Goal: Communication & Community: Share content

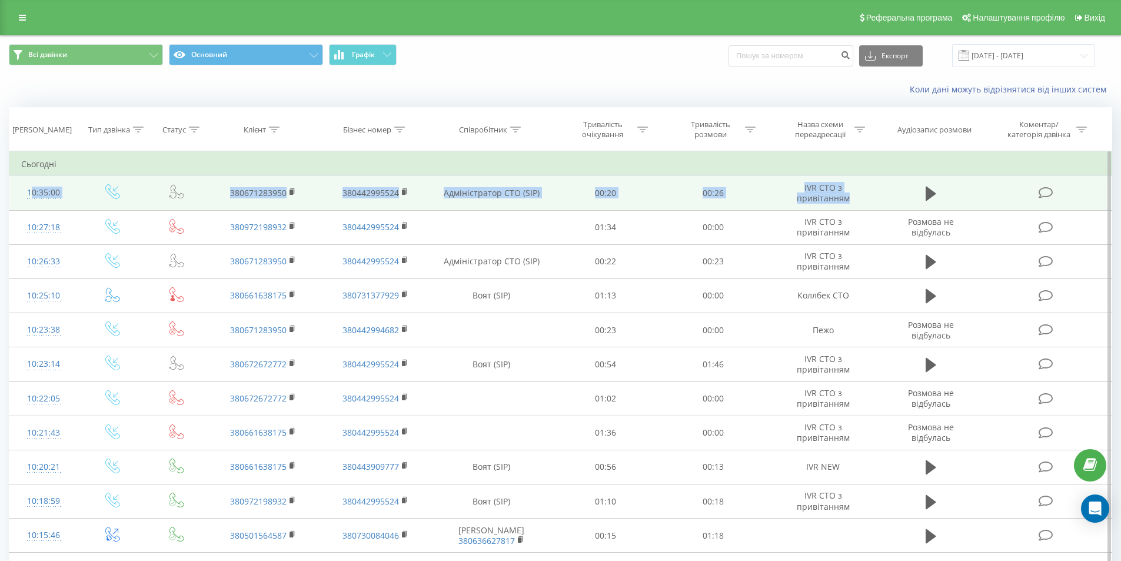
drag, startPoint x: 11, startPoint y: 185, endPoint x: 974, endPoint y: 194, distance: 963.2
click at [974, 194] on tr "10:35:00 380671283950 380442995524 Адміністратор СТО (SIP) 00:20 00:26 IVR СТО …" at bounding box center [560, 193] width 1103 height 34
copy tr "10:35:00 380671283950 380442995524 Адміністратор СТО (SIP) 00:20 00:26 IVR СТО …"
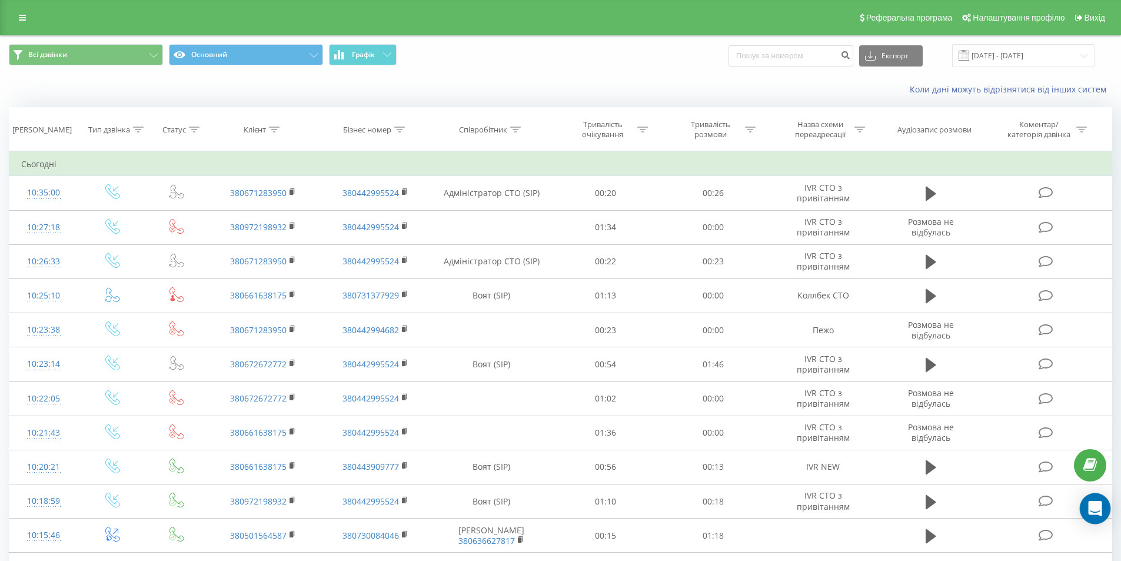
click at [1103, 511] on div "Open Intercom Messenger" at bounding box center [1095, 508] width 31 height 31
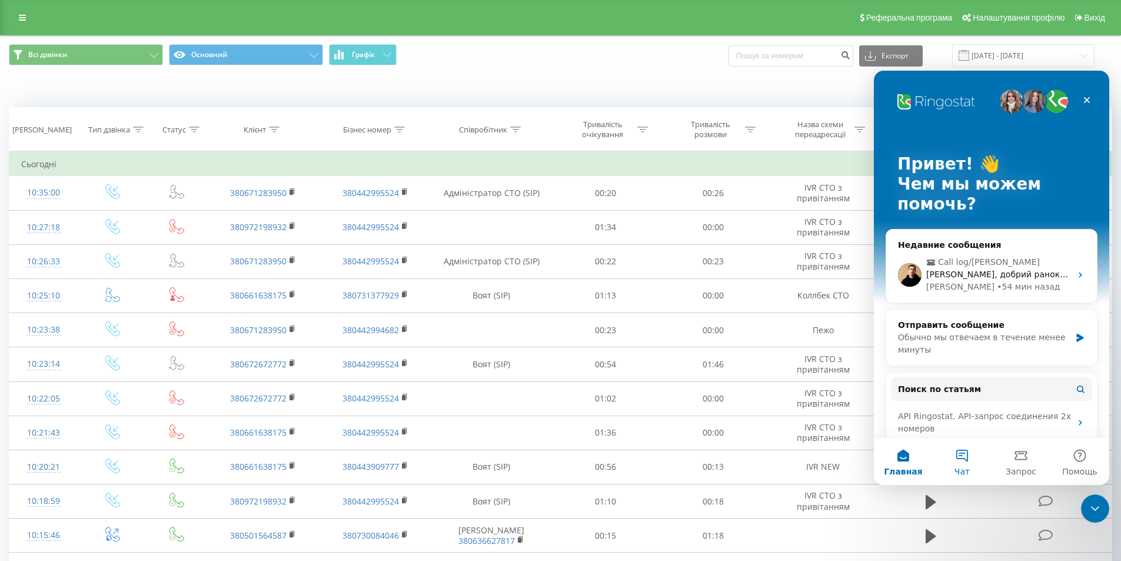
click at [963, 457] on button "Чат" at bounding box center [962, 461] width 59 height 47
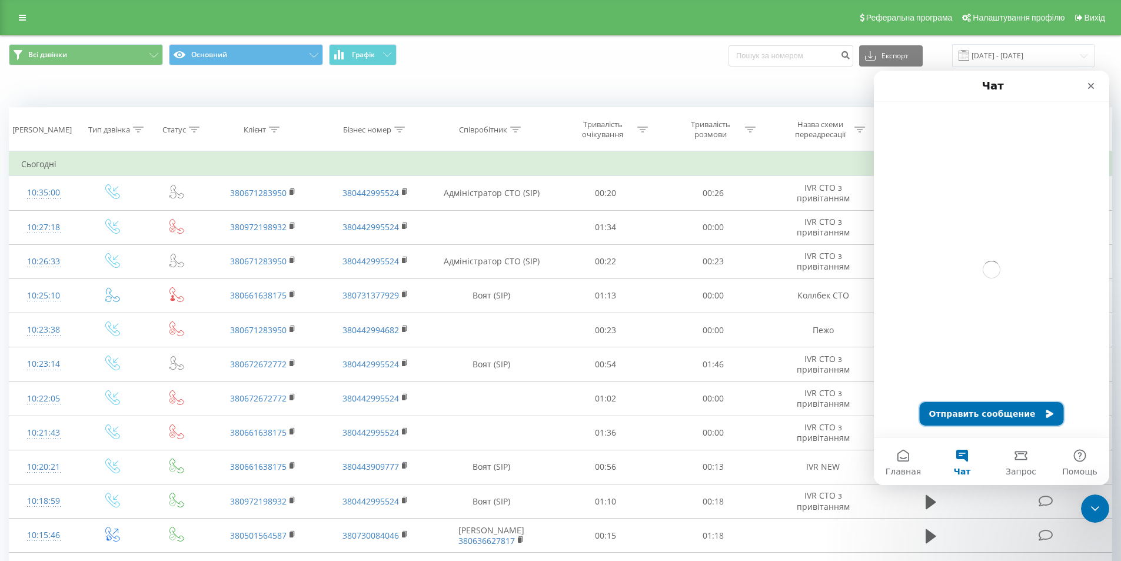
click at [978, 411] on button "Отправить сообщение" at bounding box center [992, 414] width 144 height 24
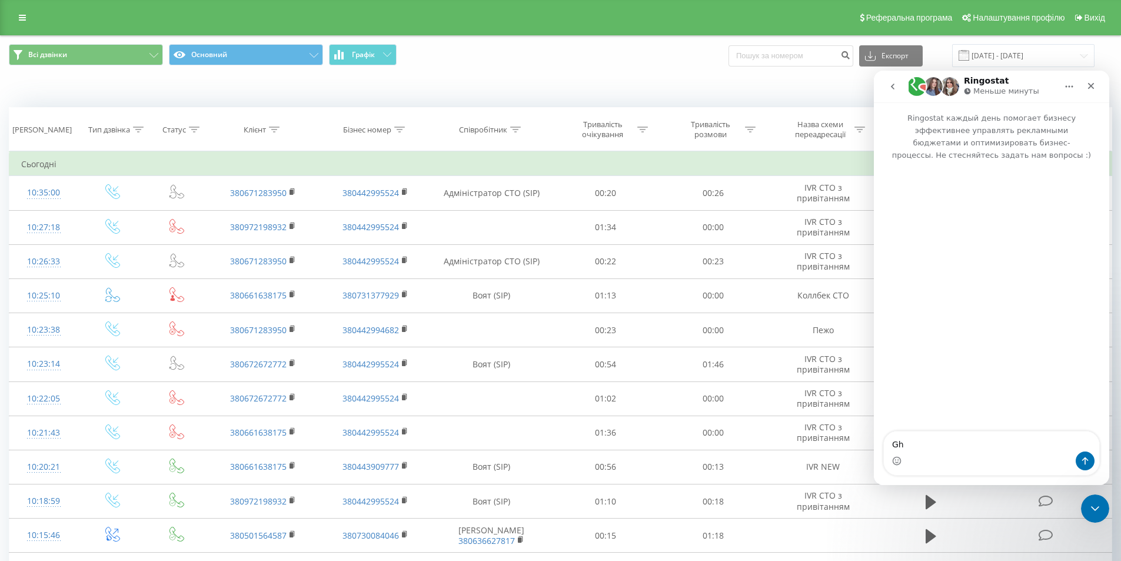
type textarea "G"
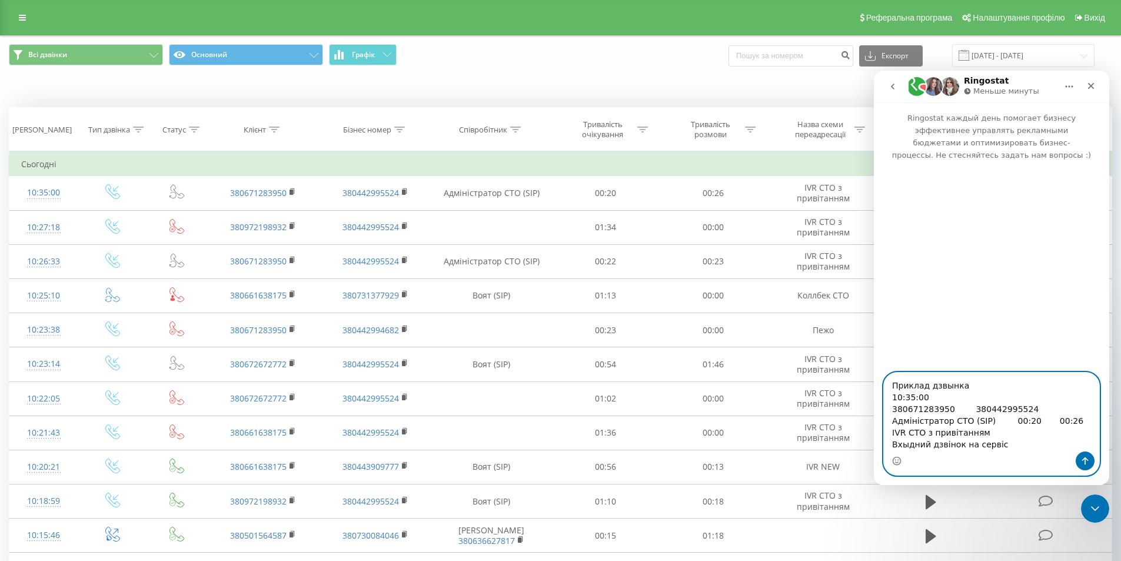
click at [1000, 447] on textarea "Приклад дзвынка 10:35:00 380671283950 380442995524 Адміністратор СТО (SIP) 00:2…" at bounding box center [991, 411] width 215 height 79
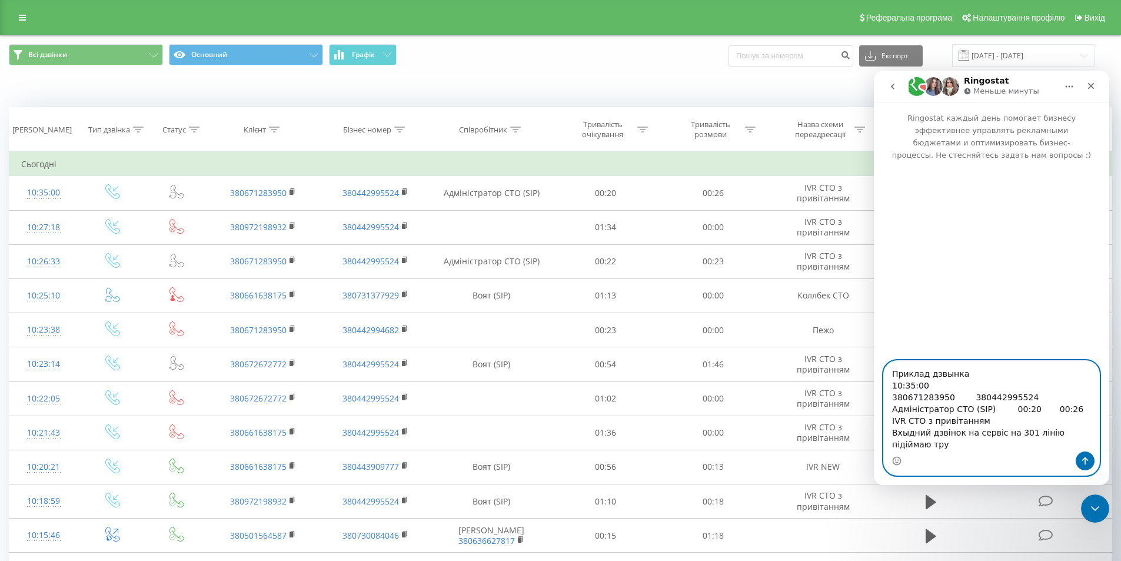
scroll to position [10, 0]
paste textarea "[PERSON_NAME] [EMAIL_ADDRESS][DOMAIN_NAME] [GEOGRAPHIC_DATA] Співробітники Відд…"
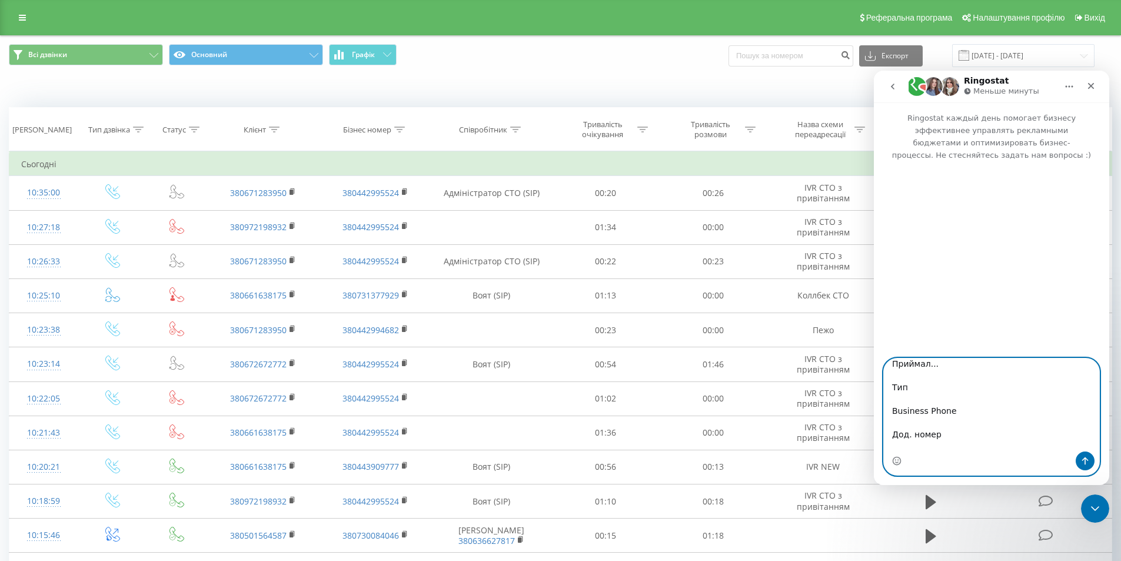
type textarea "Приклад дзвынка 10:35:00 380671283950 380442995524 Адміністратор СТО (SIP) 00:2…"
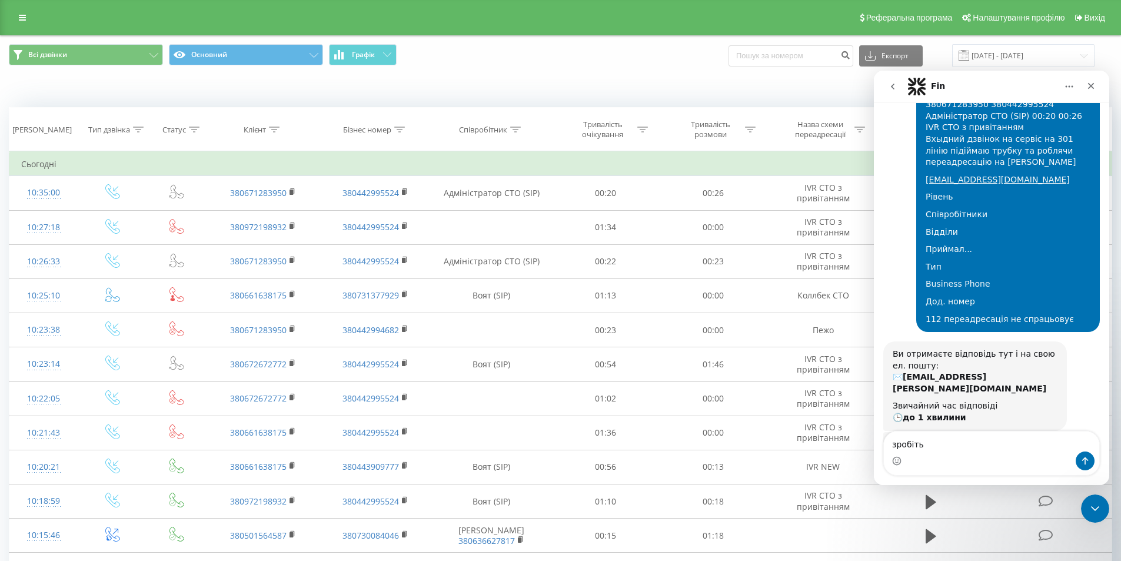
scroll to position [202, 0]
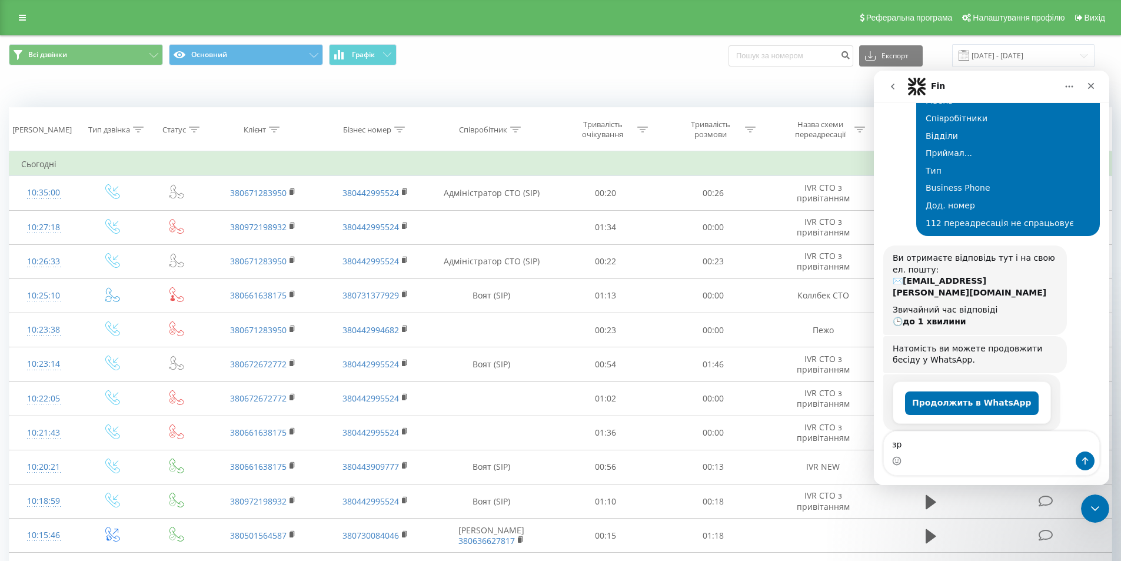
type textarea "з"
click at [984, 391] on button "Продолжить в WhatsApp" at bounding box center [972, 403] width 134 height 24
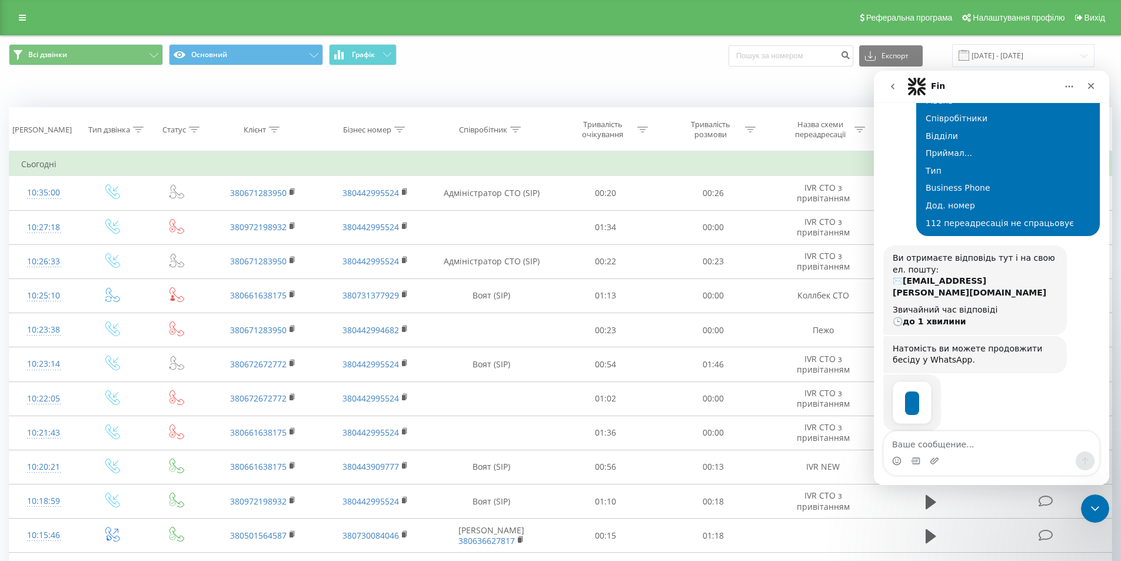
click at [984, 382] on div "Fin • Только что" at bounding box center [991, 415] width 217 height 82
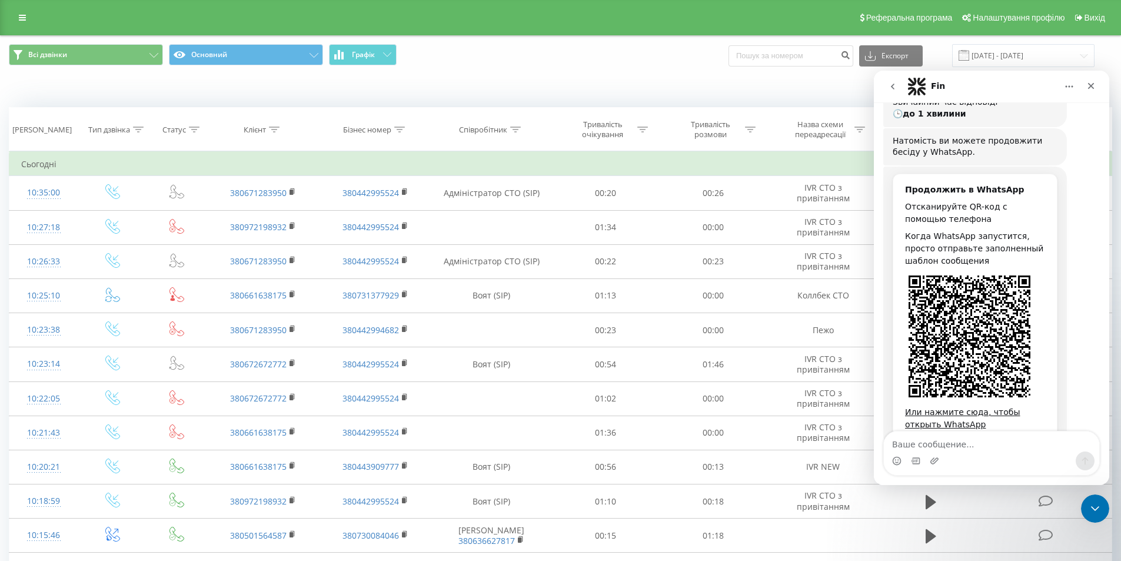
scroll to position [426, 0]
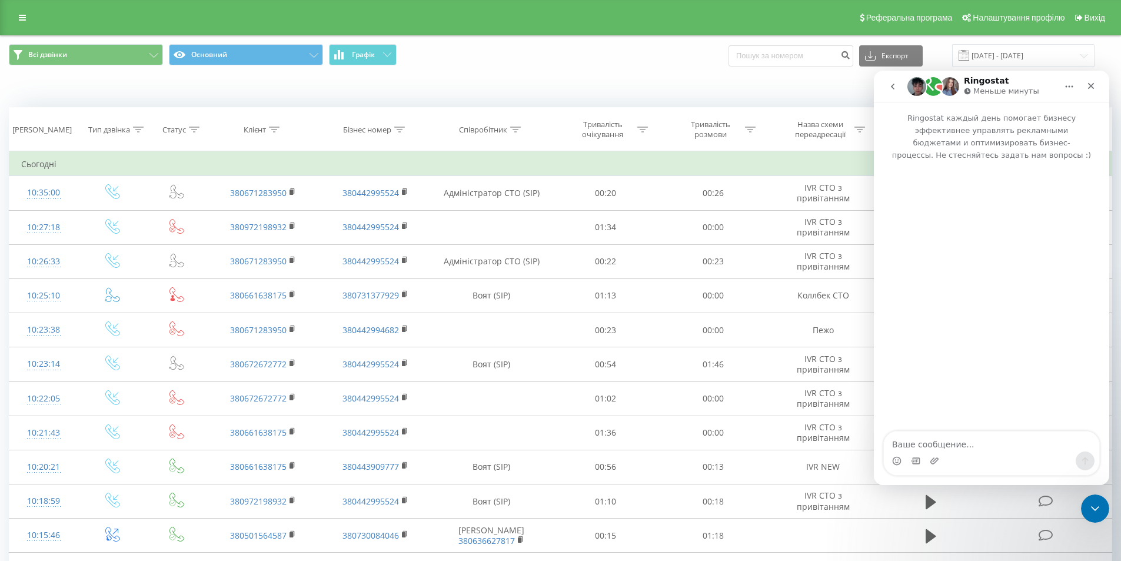
click at [12, 9] on div "Реферальна програма Налаштування профілю Вихід" at bounding box center [560, 17] width 1121 height 35
click at [18, 18] on link at bounding box center [22, 17] width 21 height 16
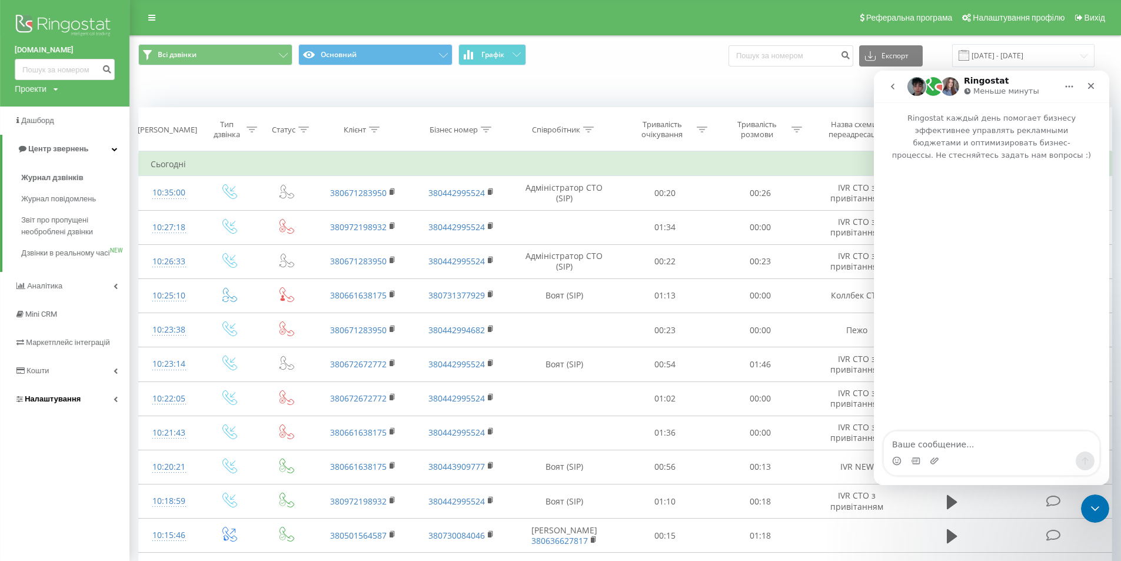
click at [62, 403] on span "Налаштування" at bounding box center [53, 398] width 56 height 9
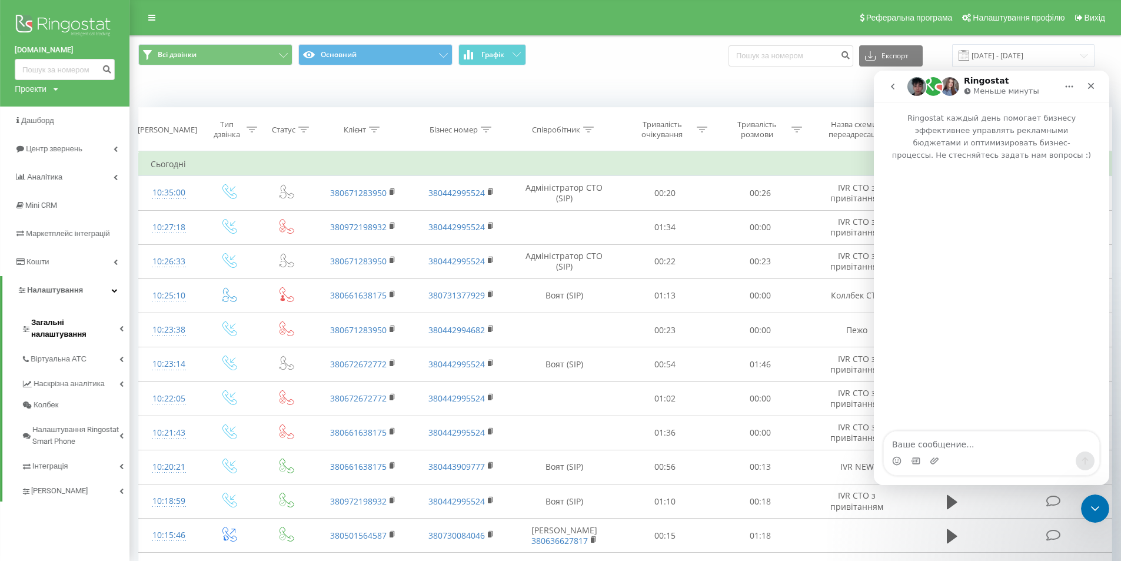
click at [102, 330] on link "Загальні налаштування" at bounding box center [75, 326] width 108 height 36
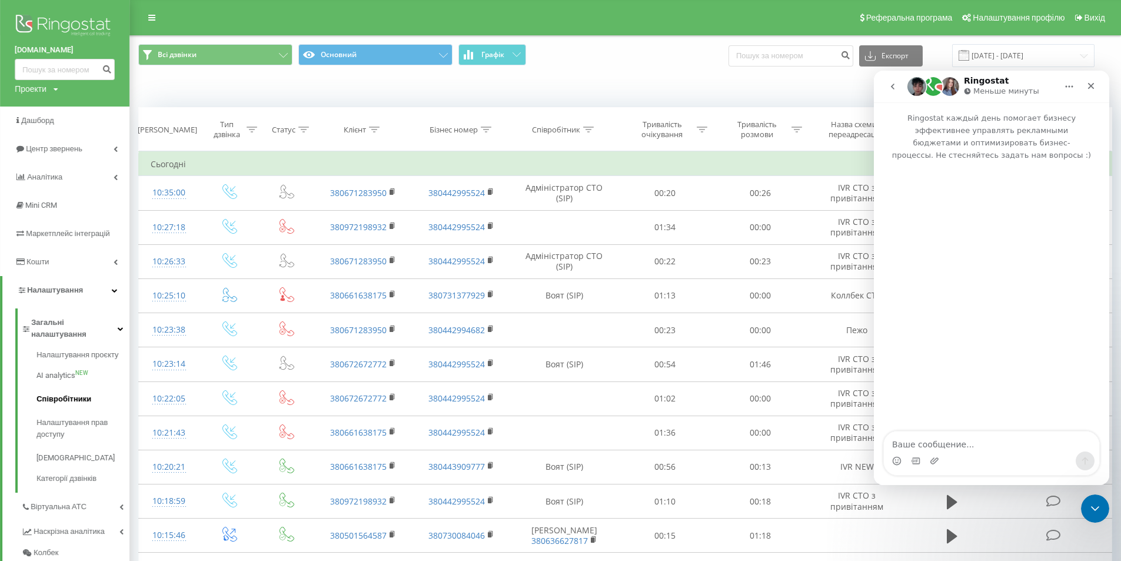
click at [85, 393] on span "Співробітники" at bounding box center [63, 399] width 55 height 12
